Goal: Task Accomplishment & Management: Manage account settings

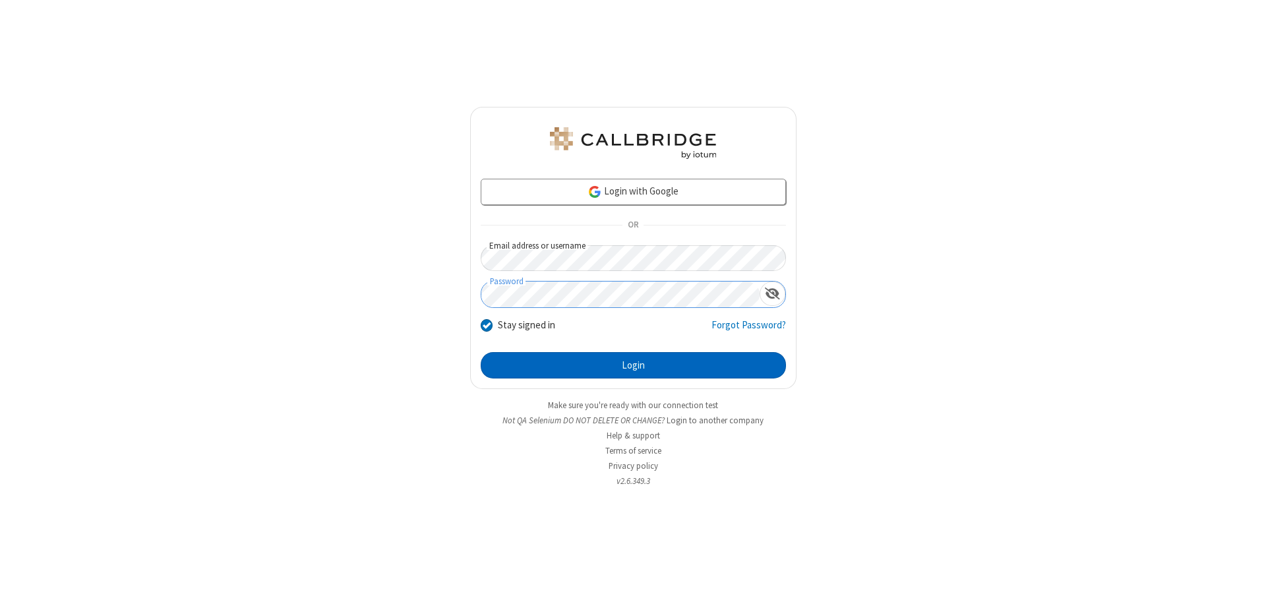
click at [633, 365] on button "Login" at bounding box center [633, 365] width 305 height 26
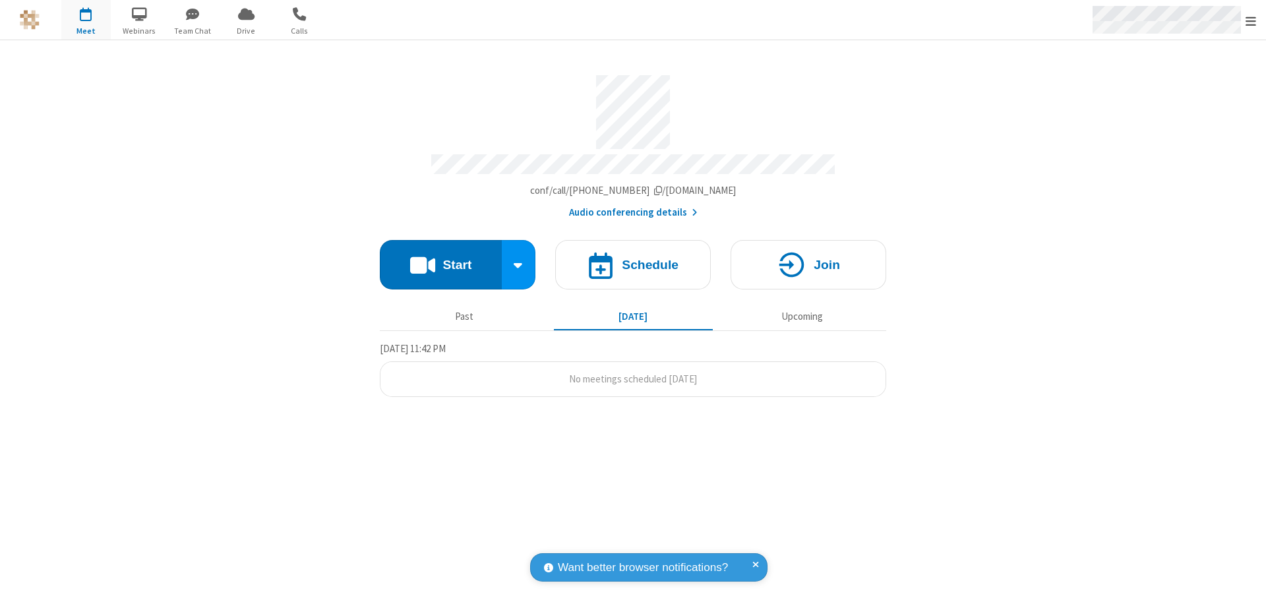
click at [1251, 20] on span "Open menu" at bounding box center [1251, 21] width 11 height 13
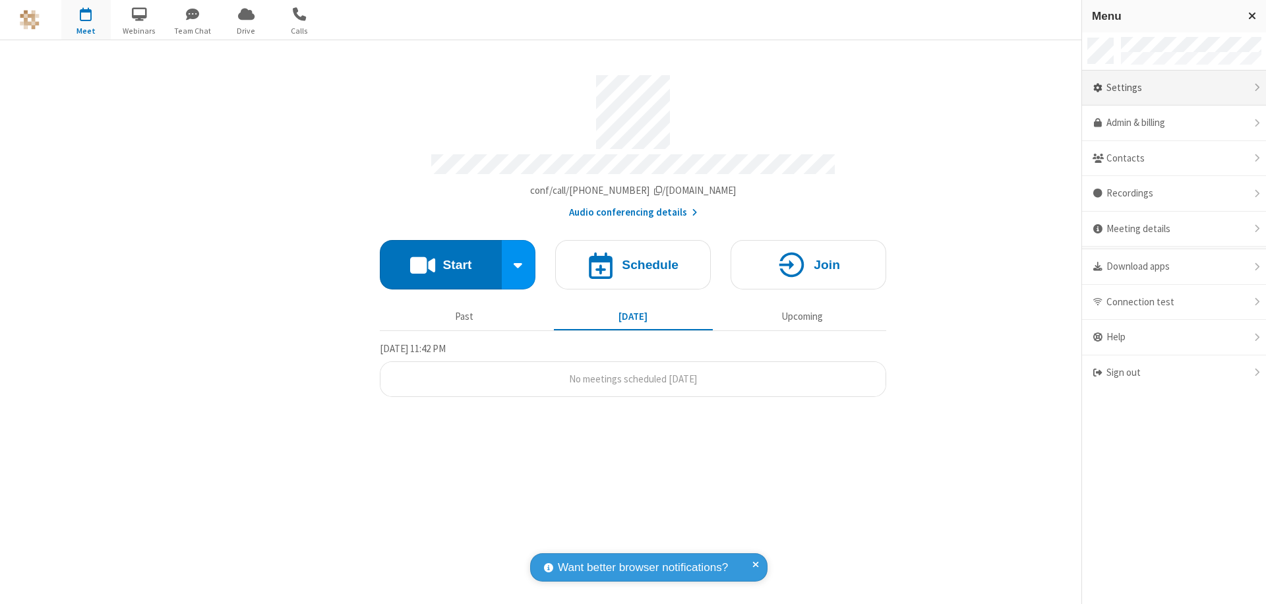
click at [1174, 88] on div "Settings" at bounding box center [1174, 89] width 184 height 36
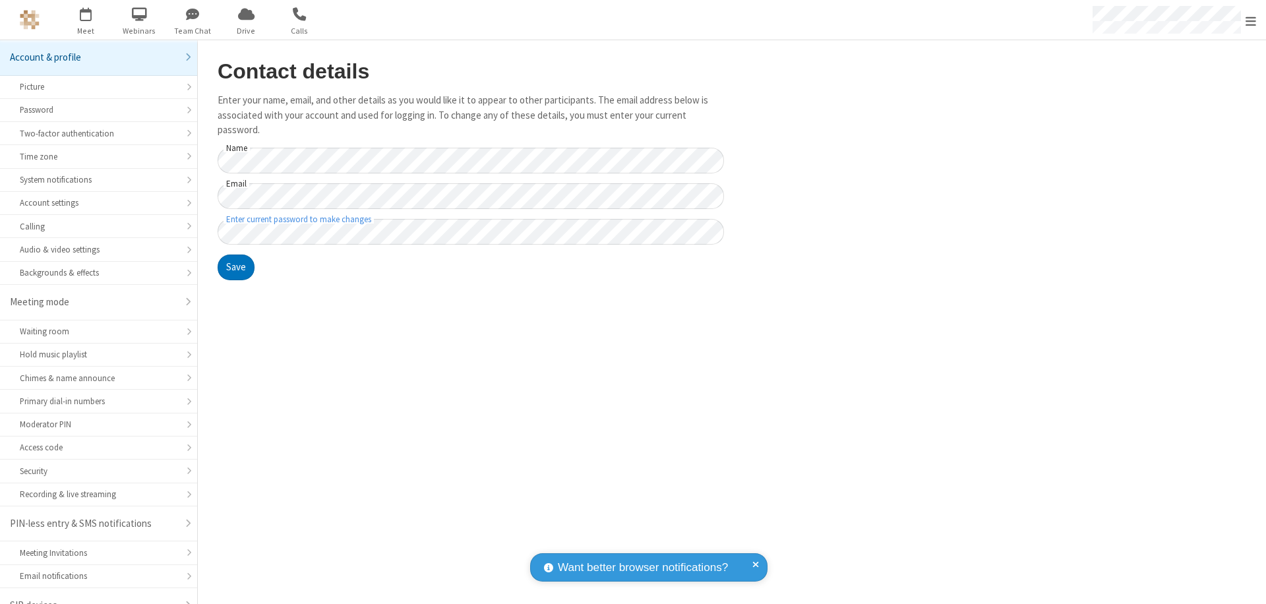
scroll to position [18, 0]
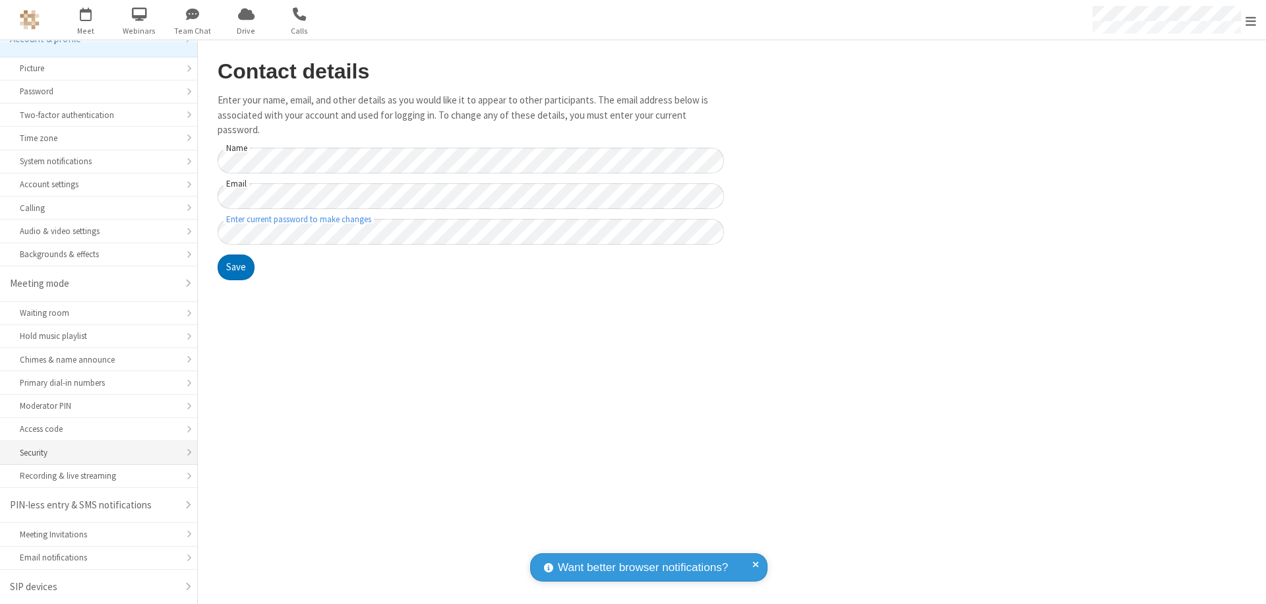
click at [94, 452] on div "Security" at bounding box center [99, 453] width 158 height 13
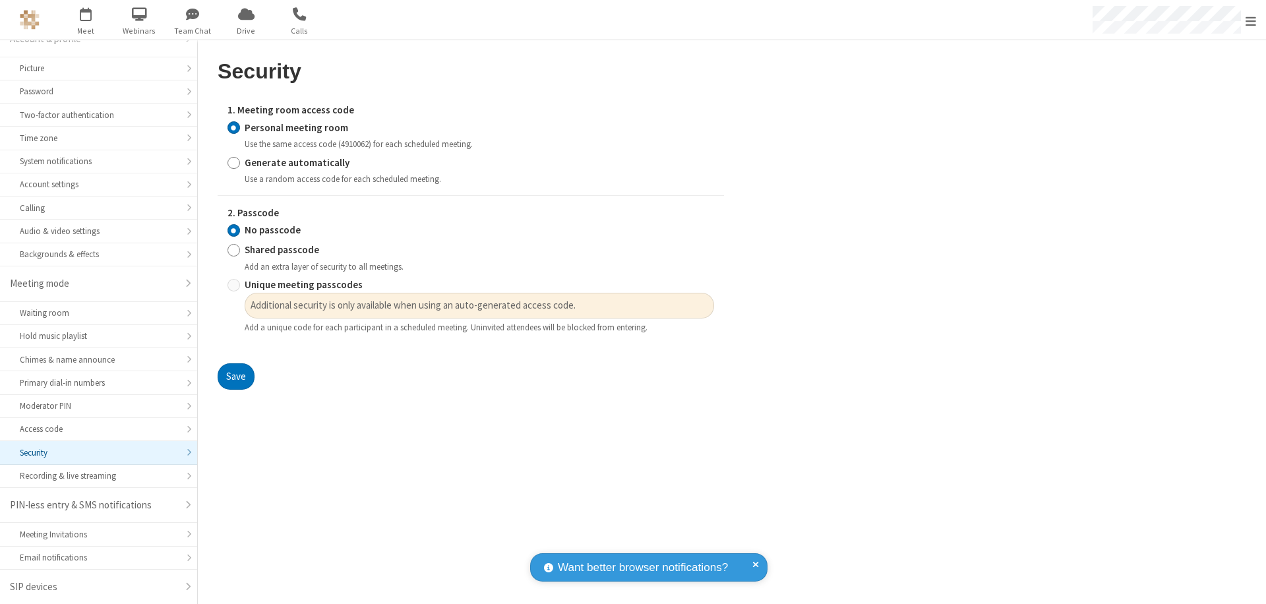
click at [234, 162] on input "Generate automatically" at bounding box center [234, 163] width 13 height 14
radio input "true"
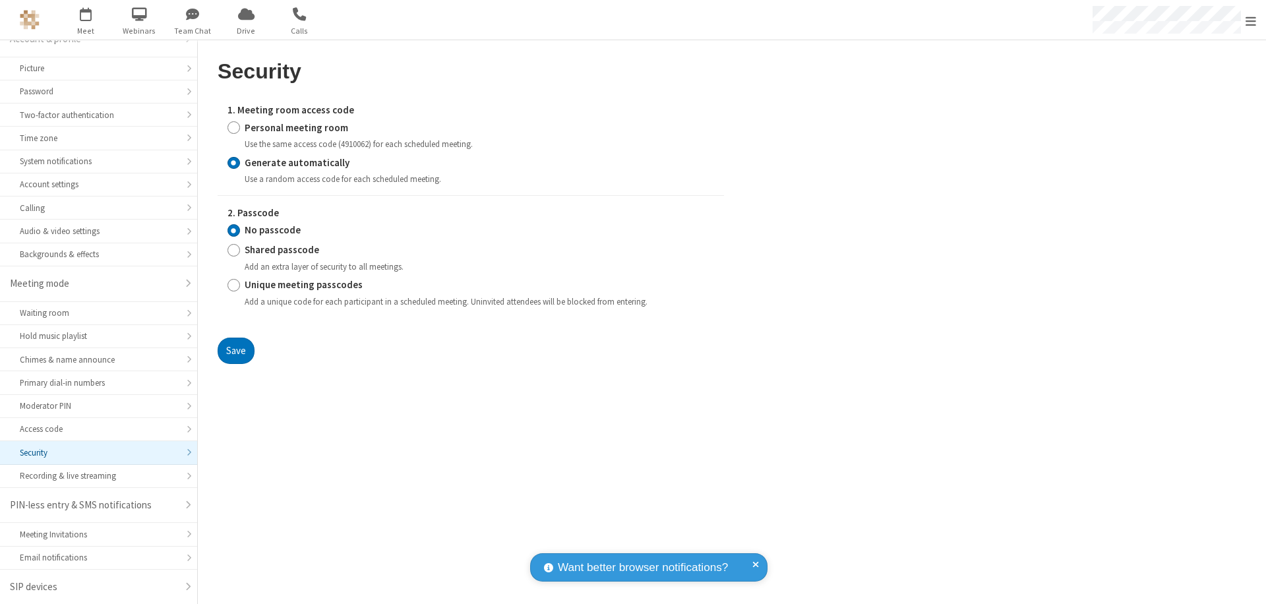
click at [234, 230] on input "No passcode" at bounding box center [234, 231] width 13 height 14
click at [235, 350] on button "Save" at bounding box center [236, 351] width 37 height 26
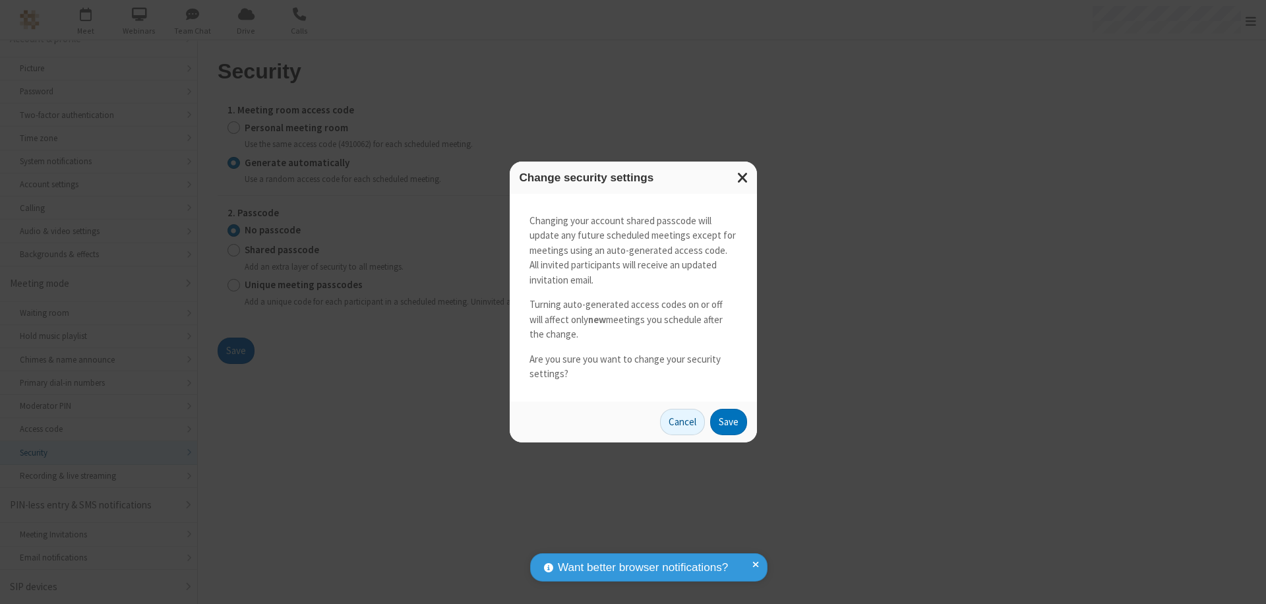
click at [728, 421] on button "Save" at bounding box center [728, 422] width 37 height 26
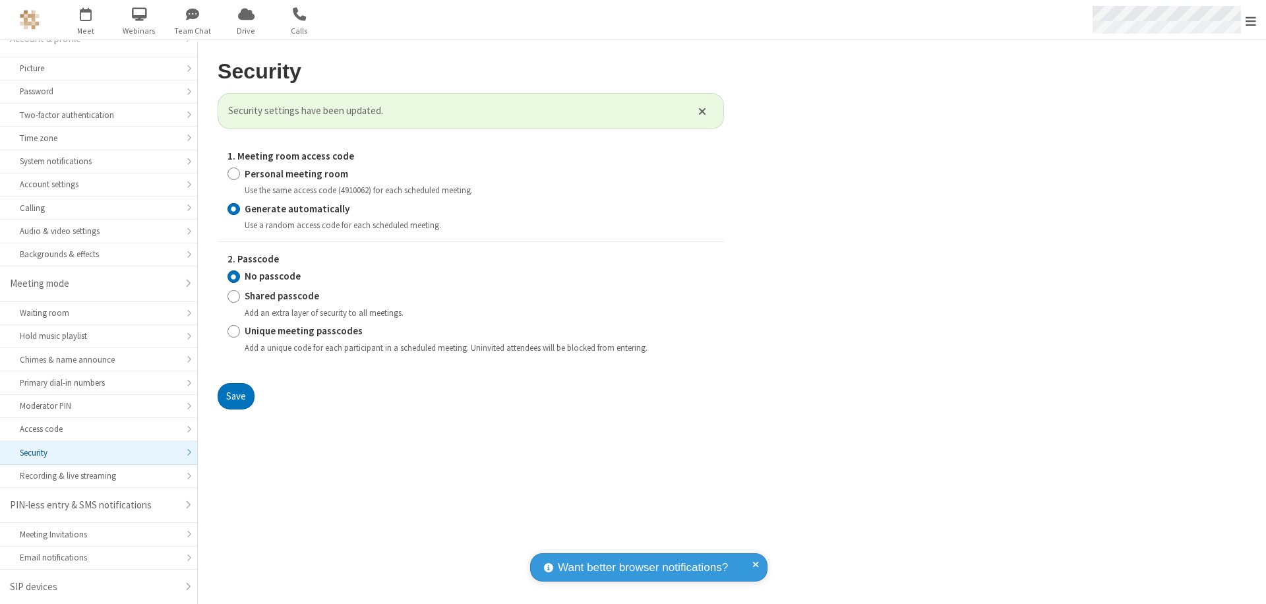
click at [1251, 20] on span "Open menu" at bounding box center [1251, 21] width 11 height 13
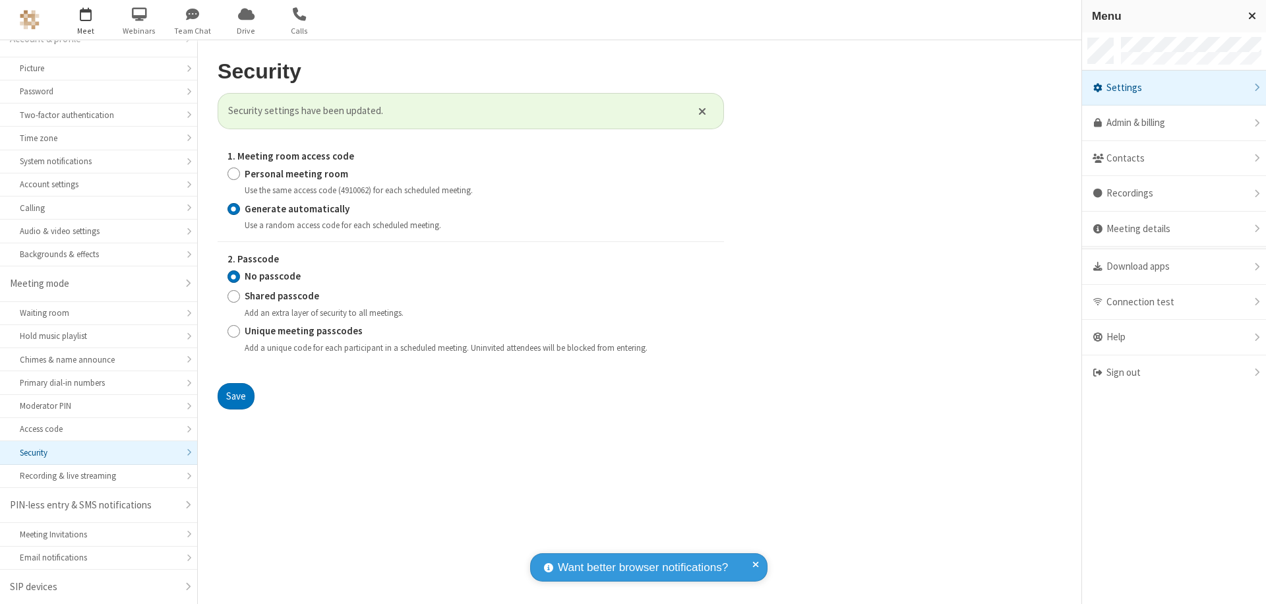
click at [86, 20] on span "button" at bounding box center [85, 14] width 49 height 22
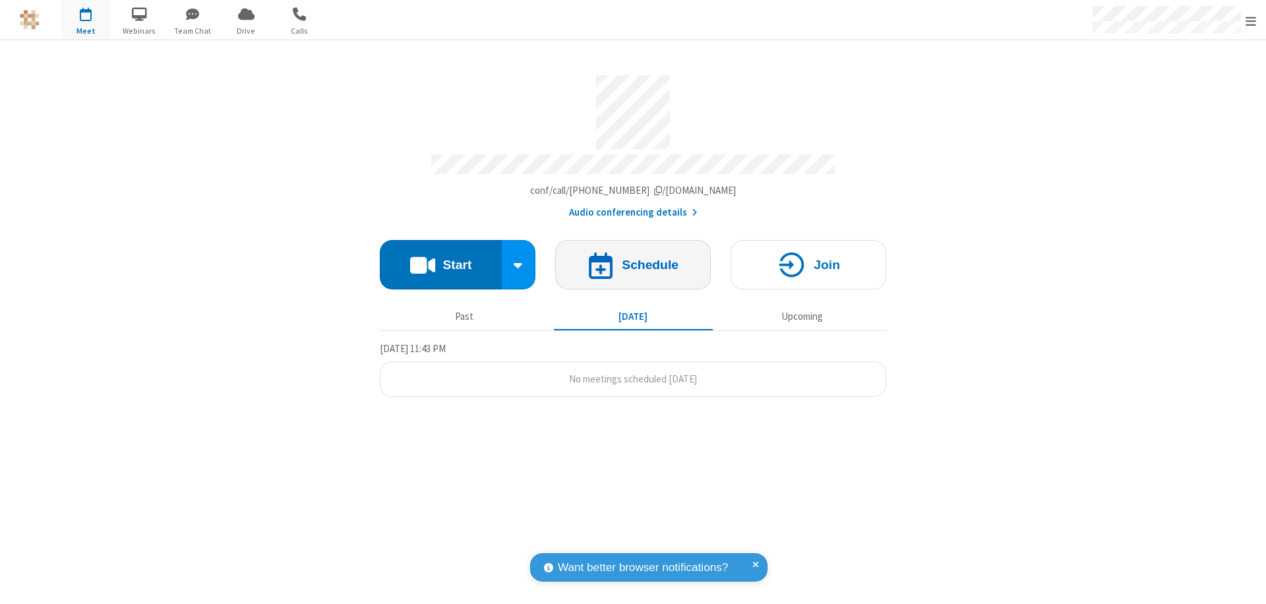
click at [633, 259] on h4 "Schedule" at bounding box center [650, 265] width 57 height 13
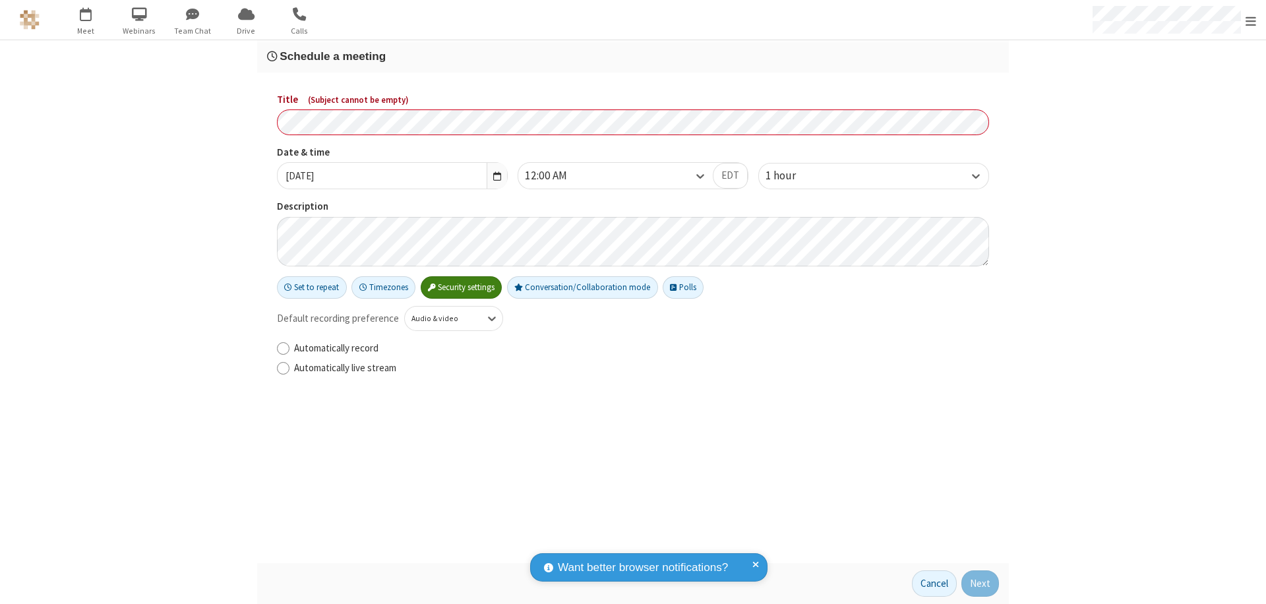
click at [633, 56] on h3 "Schedule a meeting" at bounding box center [633, 56] width 732 height 13
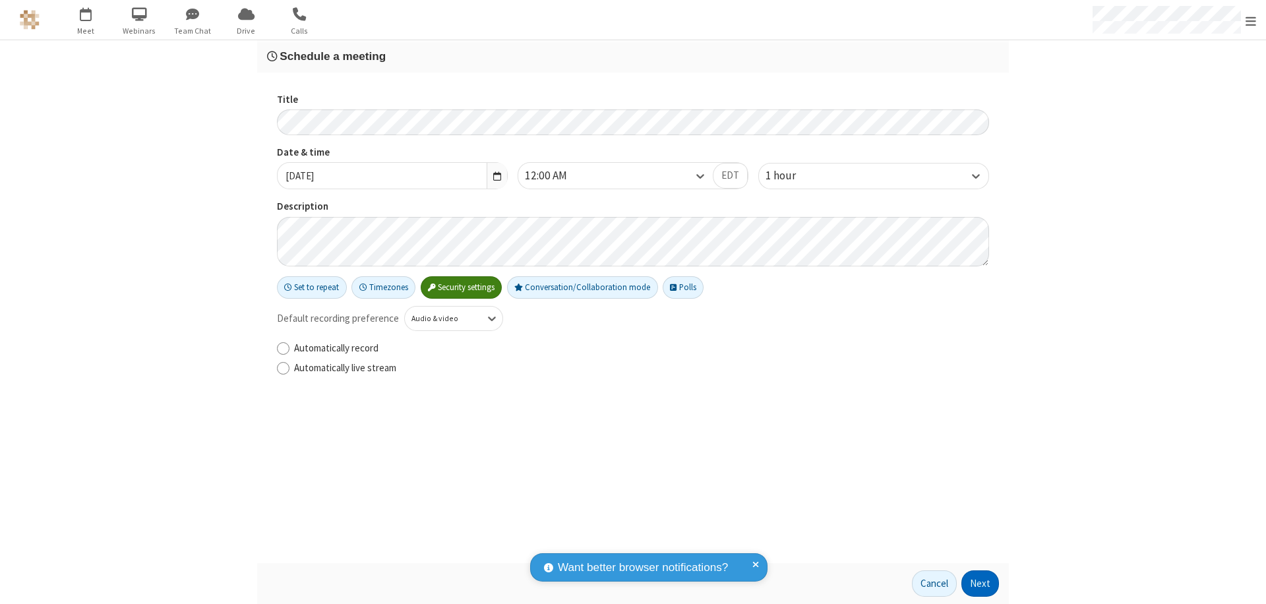
click at [981, 584] on button "Next" at bounding box center [981, 584] width 38 height 26
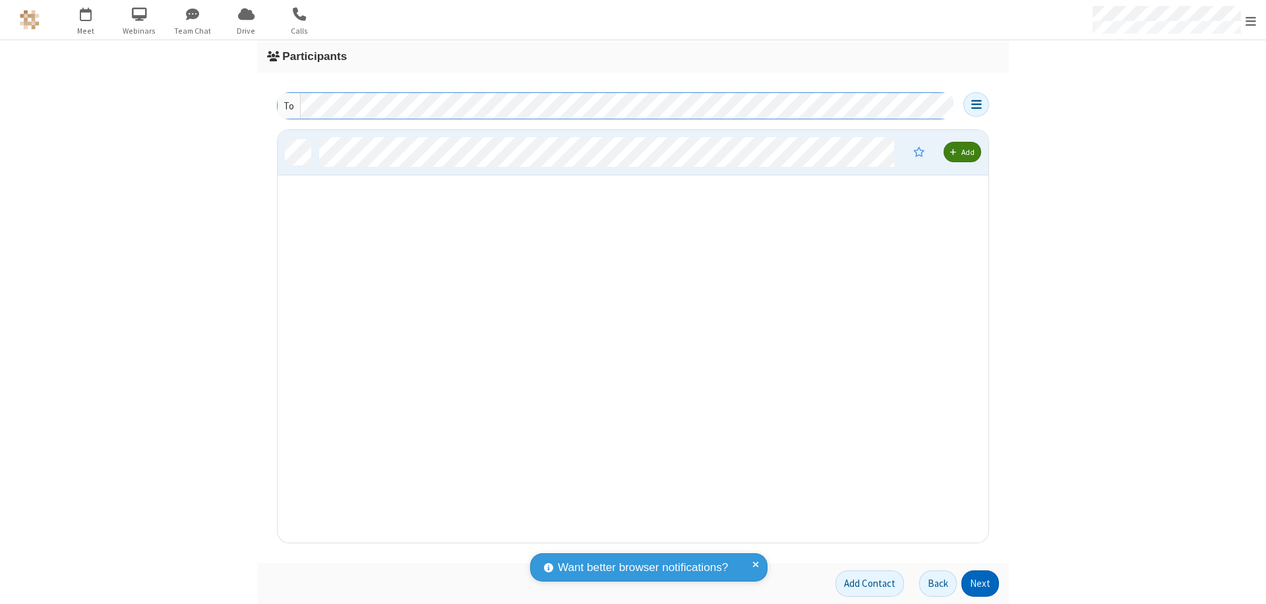
click at [981, 584] on button "Next" at bounding box center [981, 584] width 38 height 26
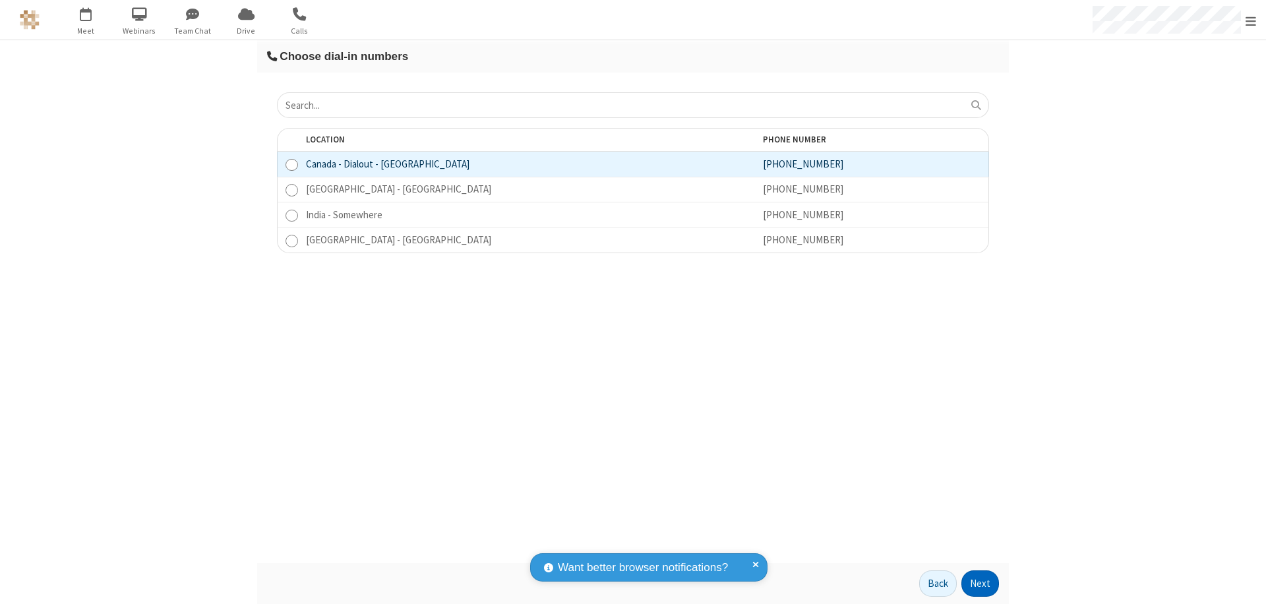
click at [981, 584] on button "Next" at bounding box center [981, 584] width 38 height 26
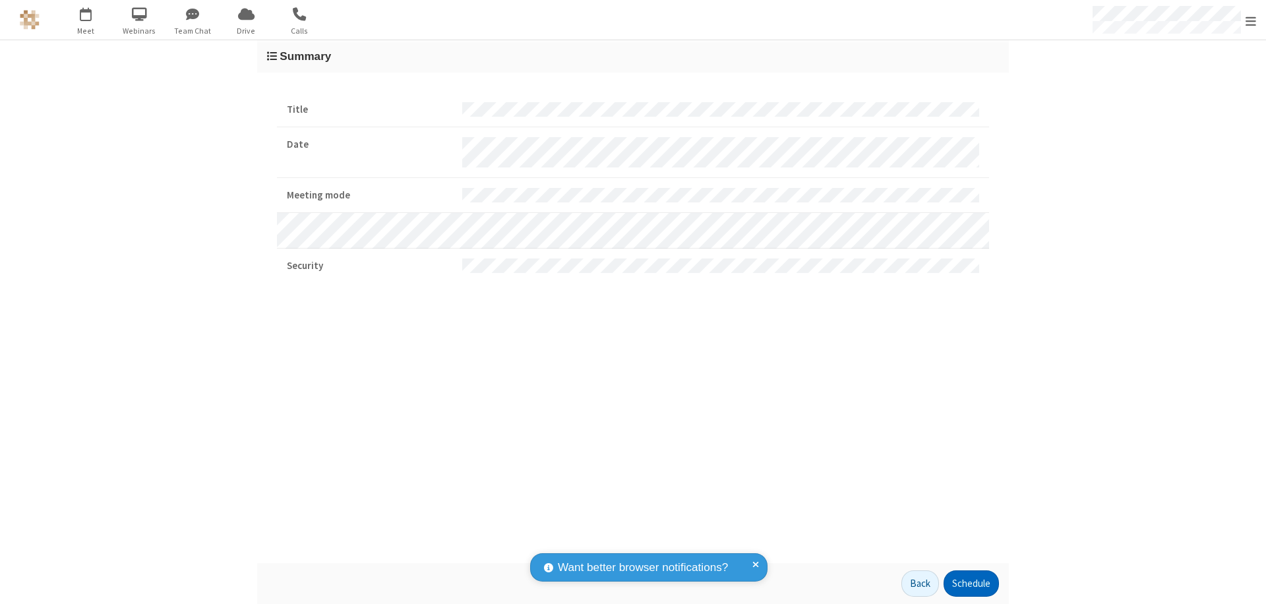
click at [971, 584] on button "Schedule" at bounding box center [971, 584] width 55 height 26
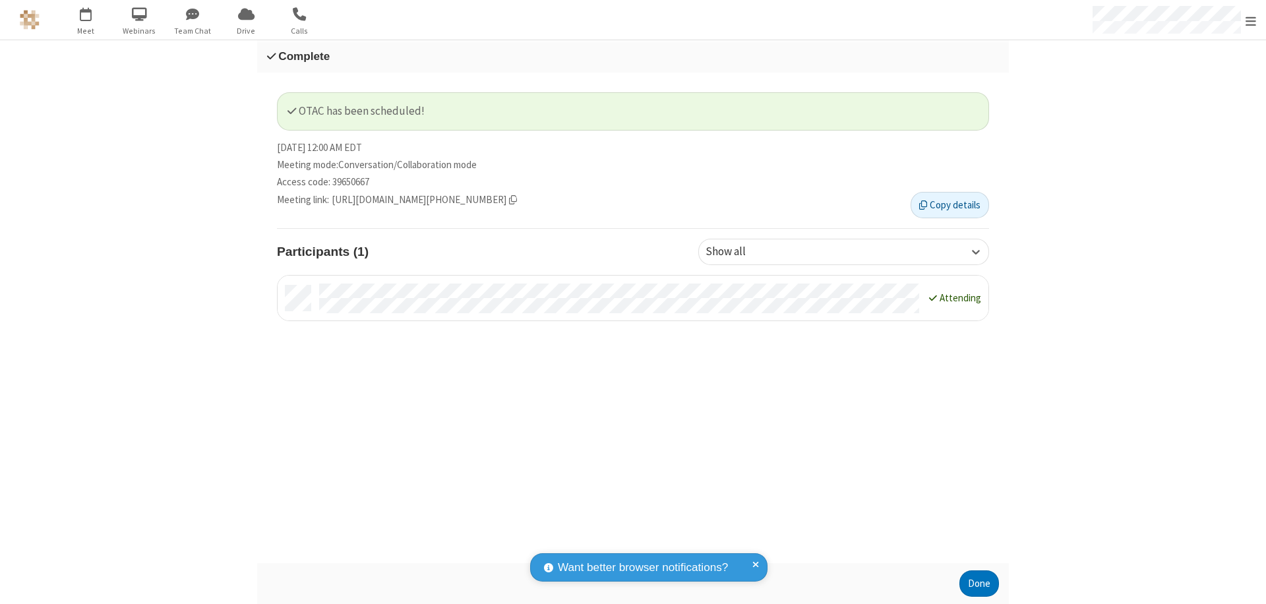
click at [980, 584] on button "Done" at bounding box center [980, 584] width 40 height 26
